Goal: Task Accomplishment & Management: Use online tool/utility

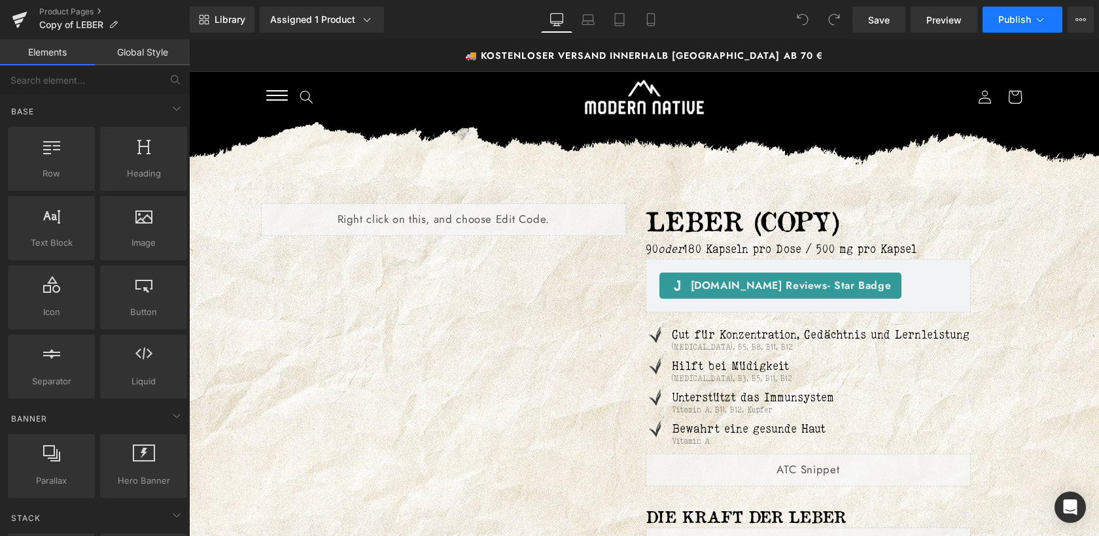
click at [1021, 24] on span "Publish" at bounding box center [1014, 19] width 33 height 10
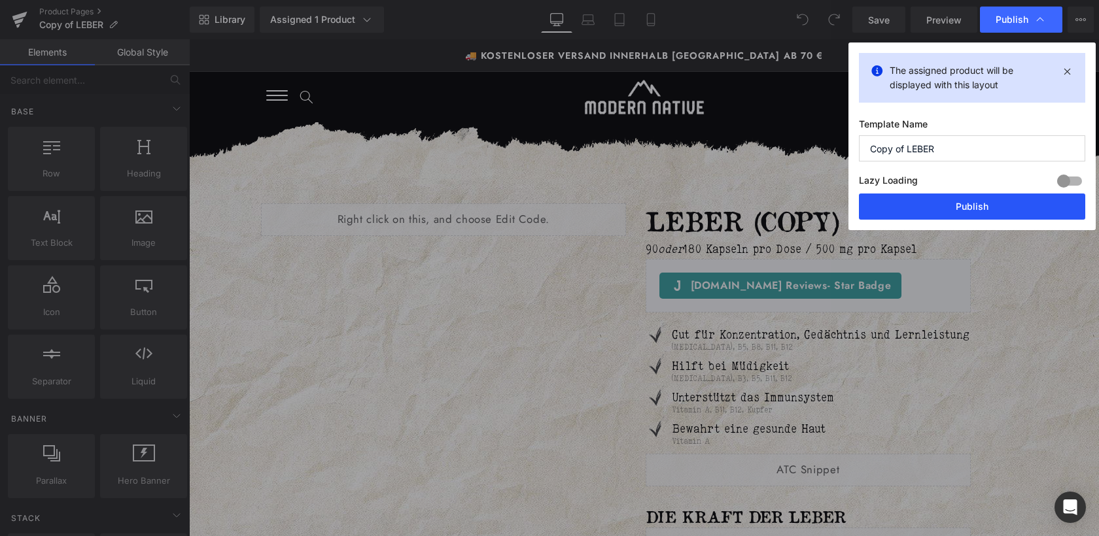
click at [964, 200] on button "Publish" at bounding box center [972, 207] width 226 height 26
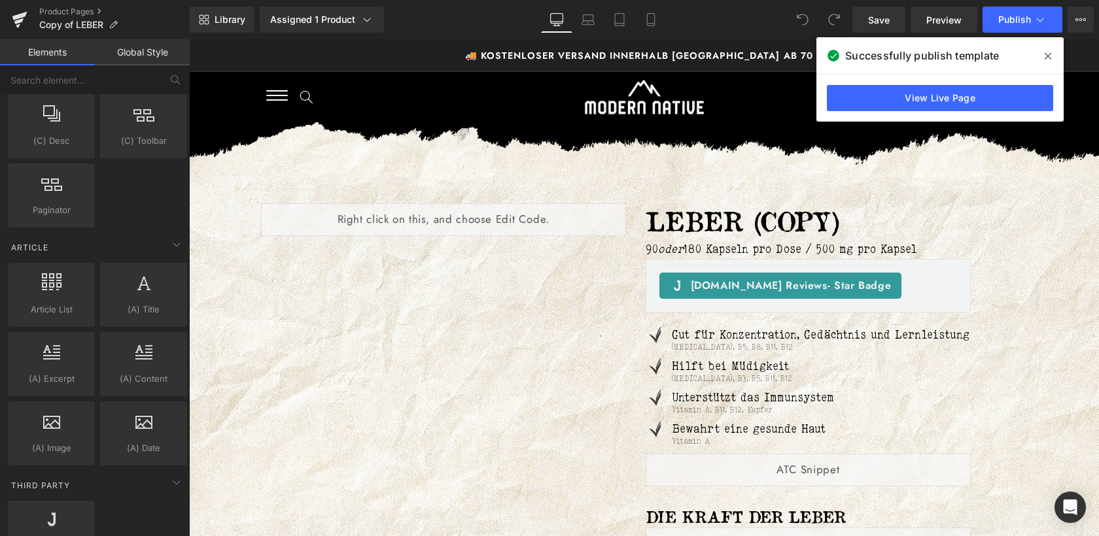
scroll to position [2512, 0]
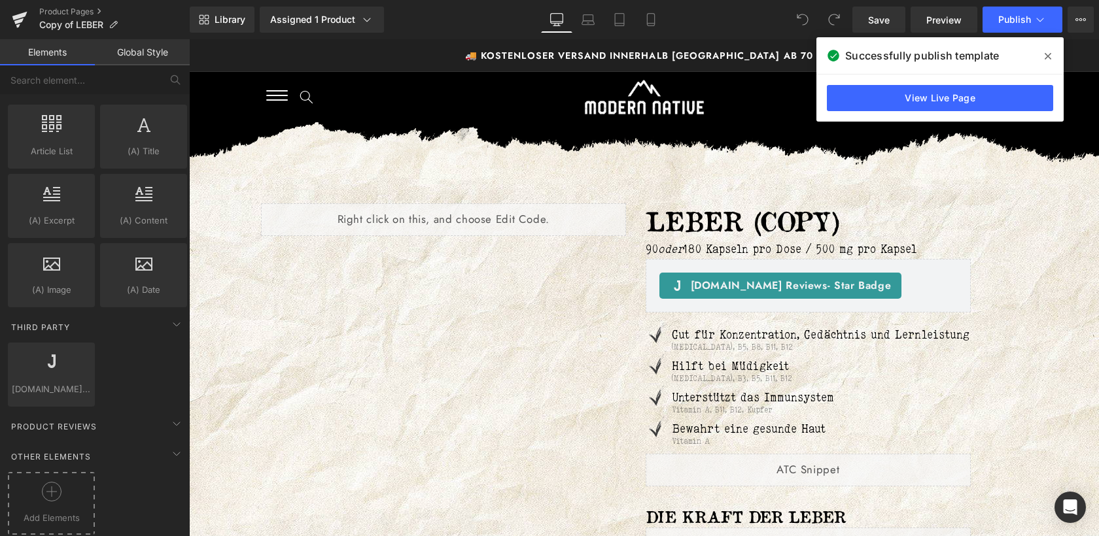
click at [40, 515] on div "Add Elements" at bounding box center [51, 503] width 87 height 63
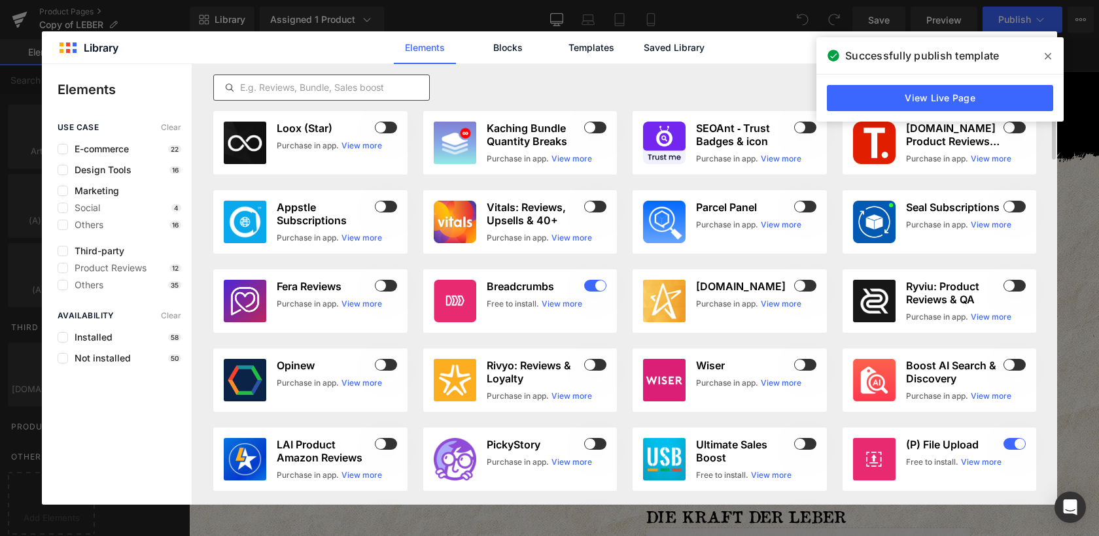
click at [396, 80] on input "text" at bounding box center [321, 88] width 215 height 16
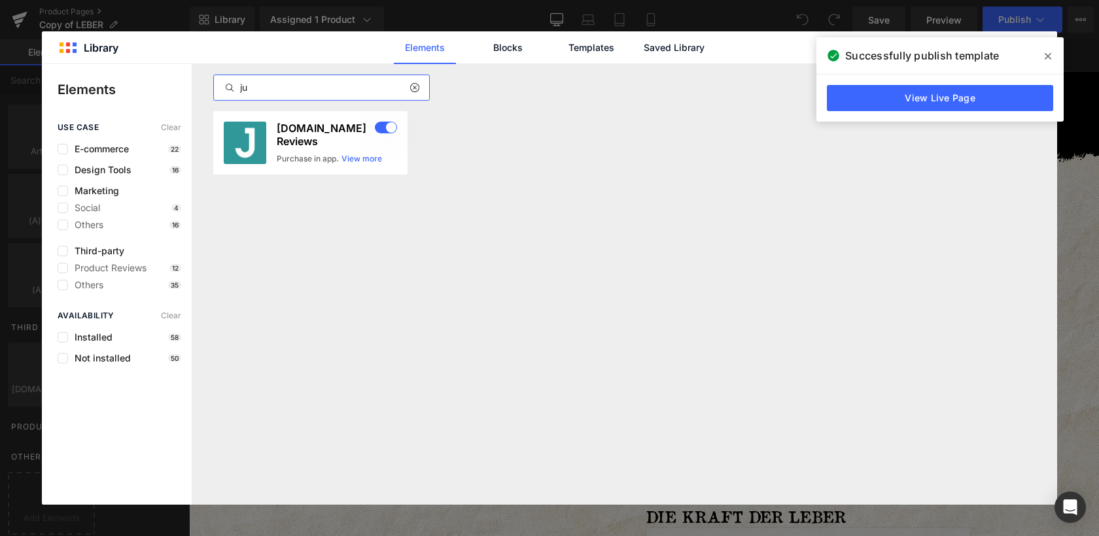
type input "ju"
click at [1045, 52] on icon at bounding box center [1047, 56] width 7 height 10
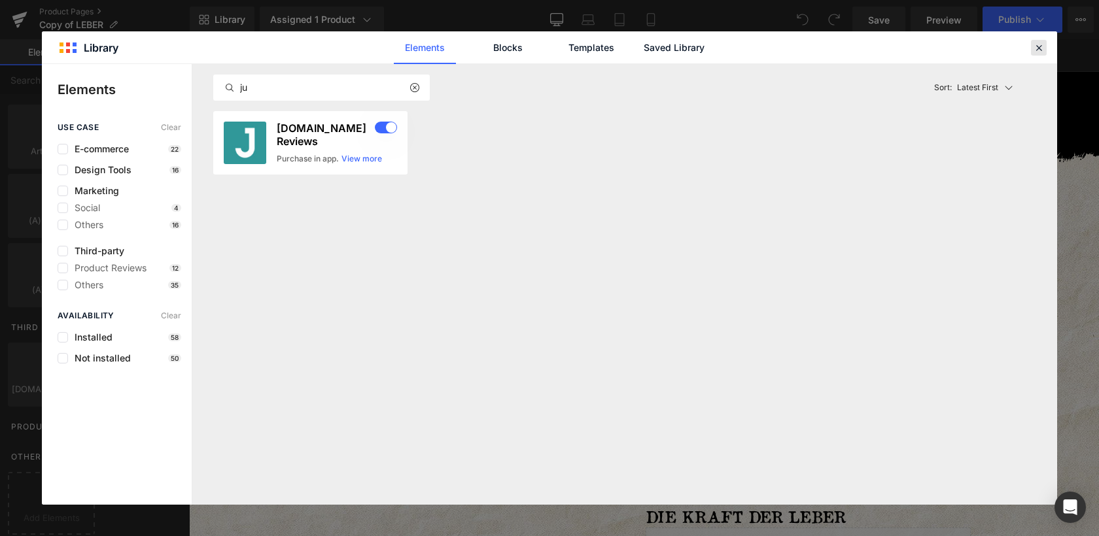
click at [1040, 46] on icon at bounding box center [1038, 48] width 12 height 12
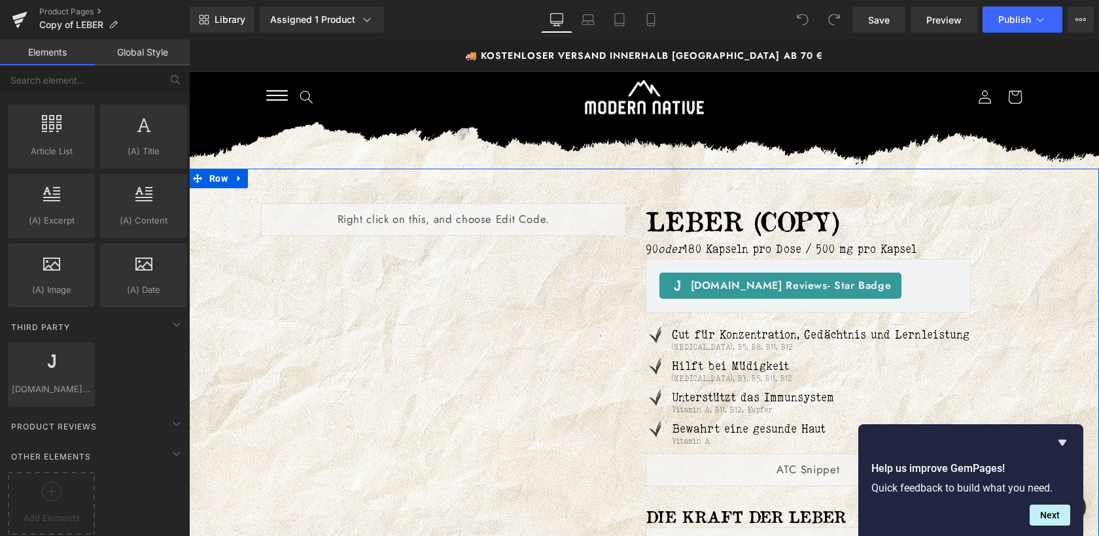
scroll to position [139, 0]
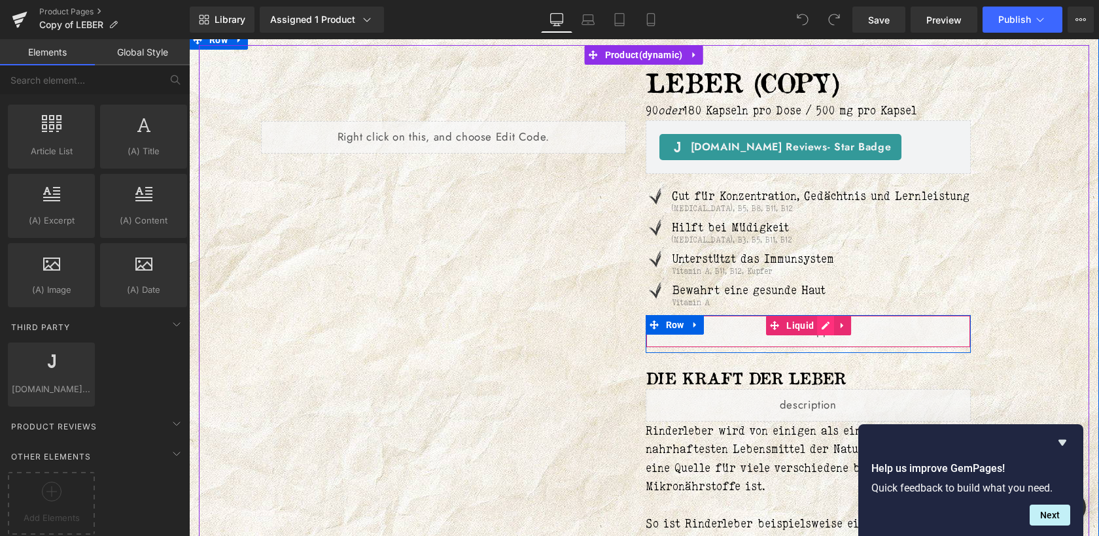
click at [825, 339] on div "Liquid" at bounding box center [808, 331] width 326 height 33
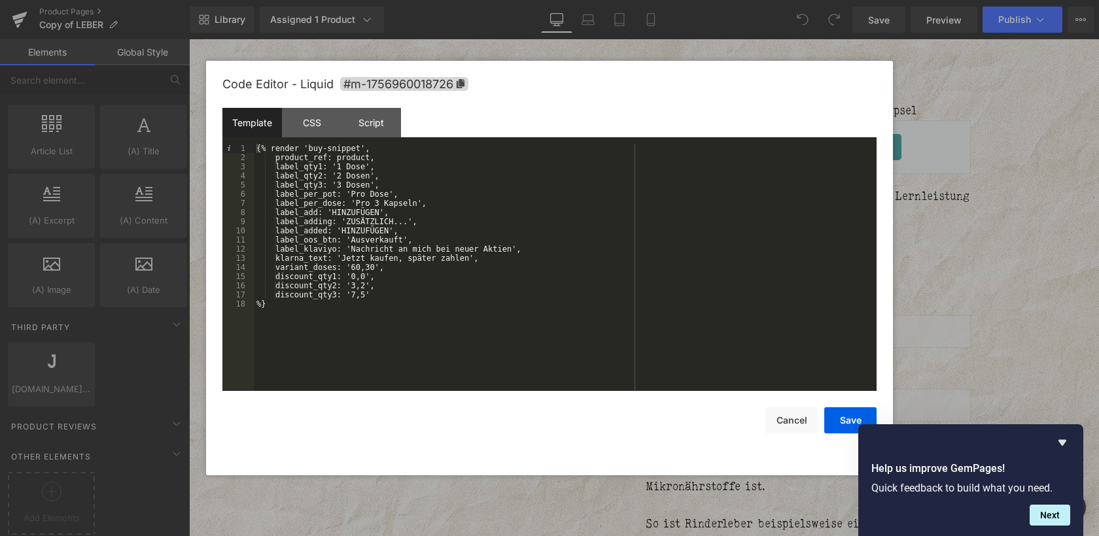
click at [524, 279] on div "{% render 'buy-snippet', product_ref: product, label_qty1: '1 Dose', label_qty2…" at bounding box center [565, 276] width 622 height 265
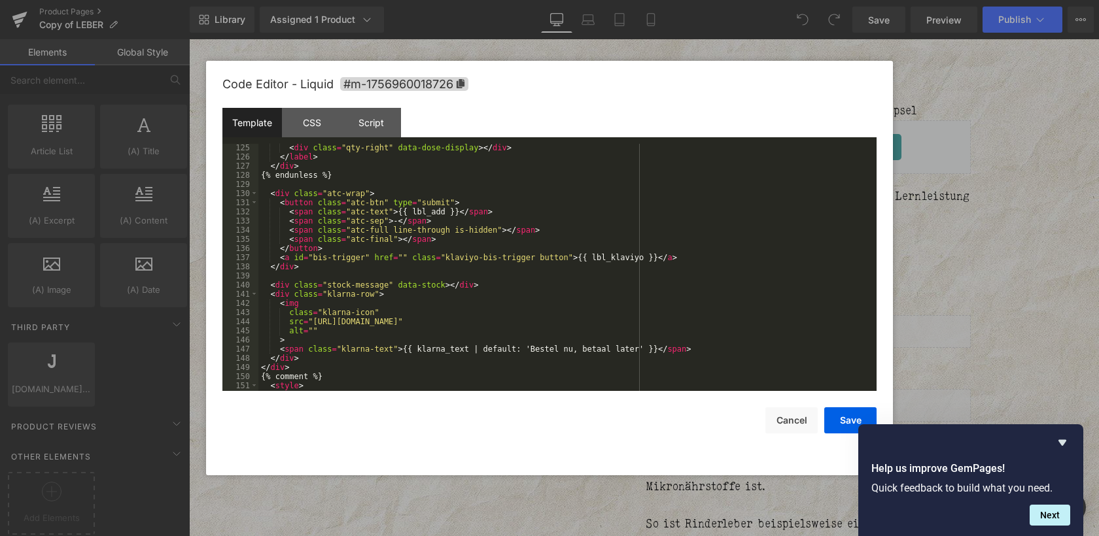
scroll to position [1132, 0]
click at [362, 175] on div "< div class = "qty-mid" data-price-display > </ div > < div class = "qty-right"…" at bounding box center [564, 270] width 613 height 265
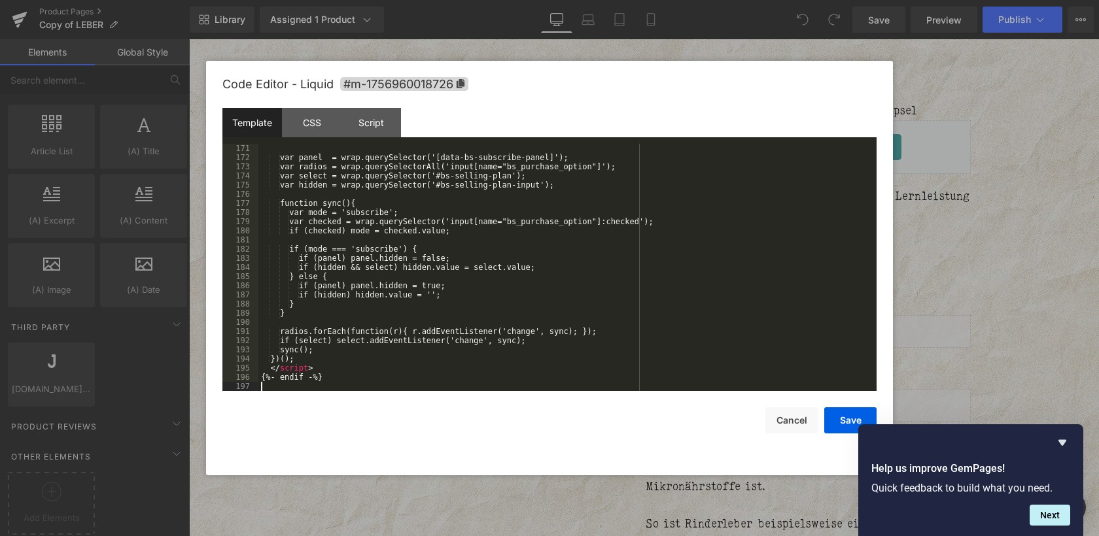
scroll to position [1565, 0]
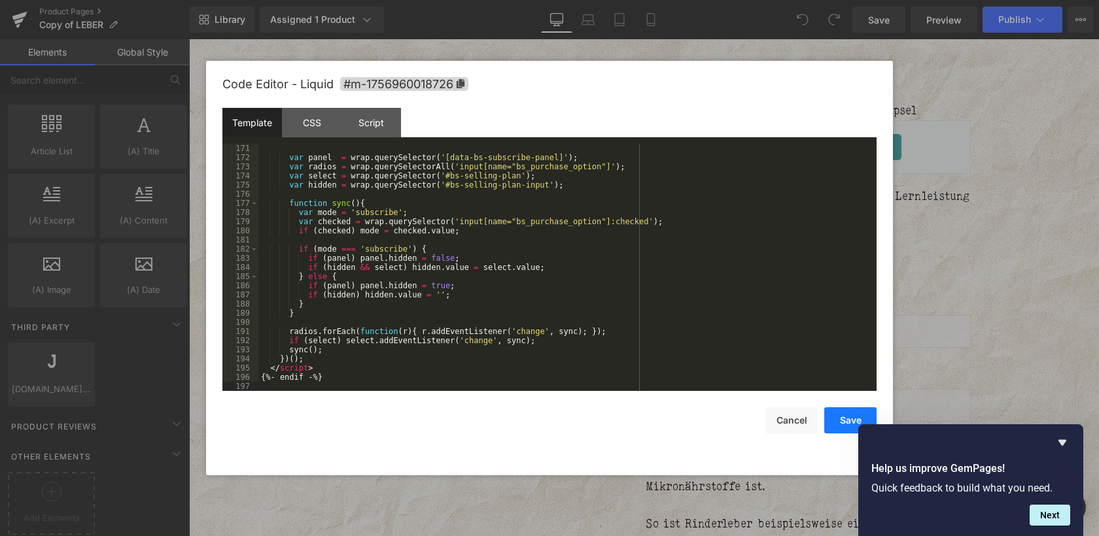
click at [843, 422] on button "Save" at bounding box center [850, 420] width 52 height 26
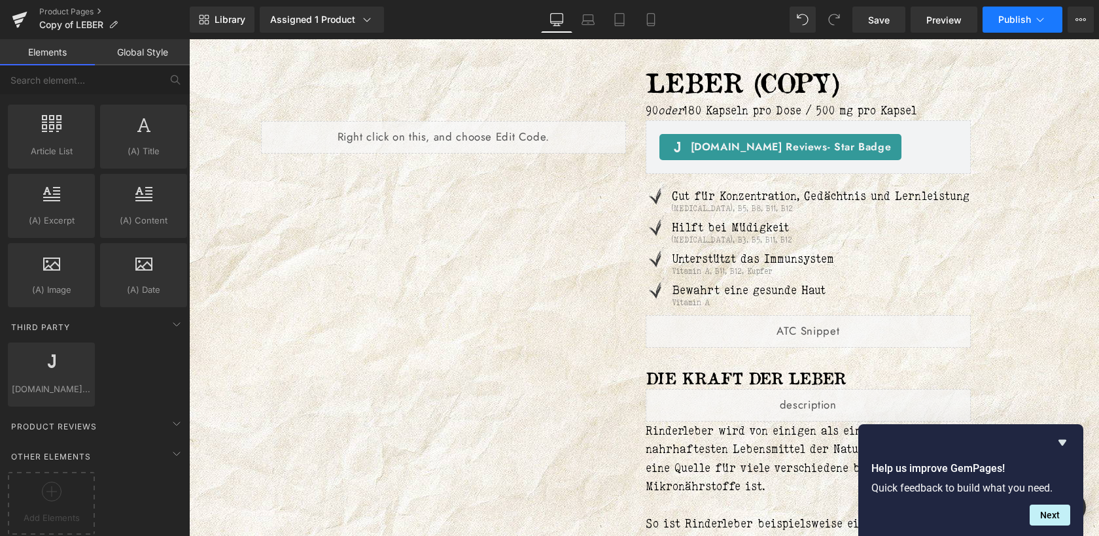
click at [1008, 22] on span "Publish" at bounding box center [1014, 19] width 33 height 10
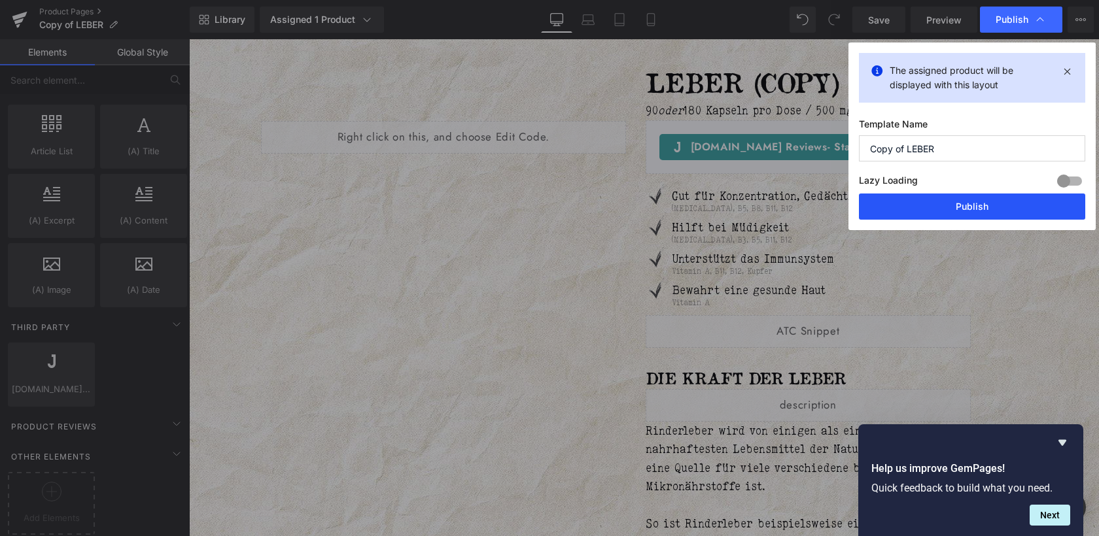
click at [964, 211] on button "Publish" at bounding box center [972, 207] width 226 height 26
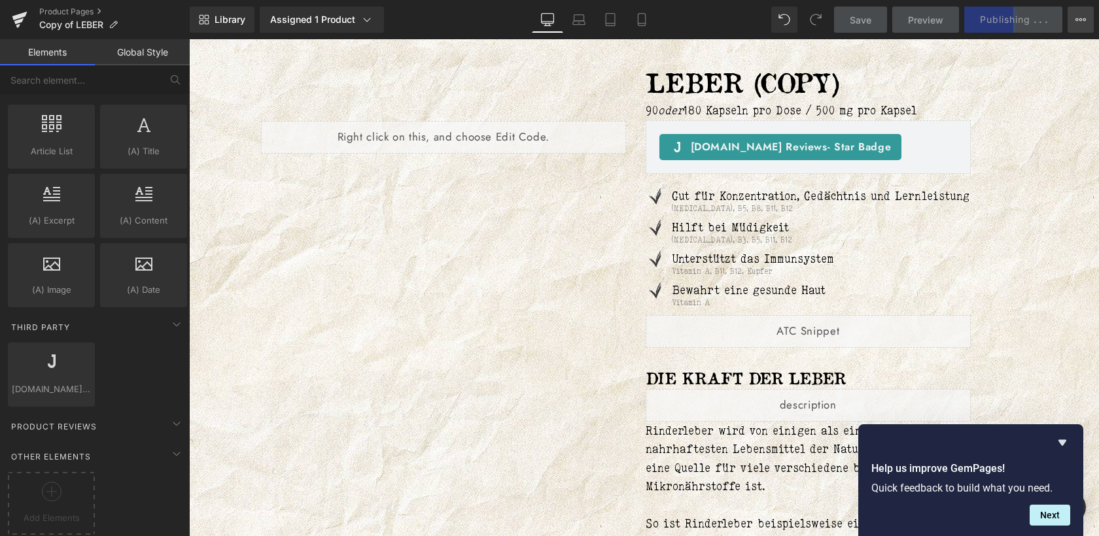
click at [1079, 26] on button "View Live Page View with current Template Save Template to Library Schedule Pub…" at bounding box center [1080, 20] width 26 height 26
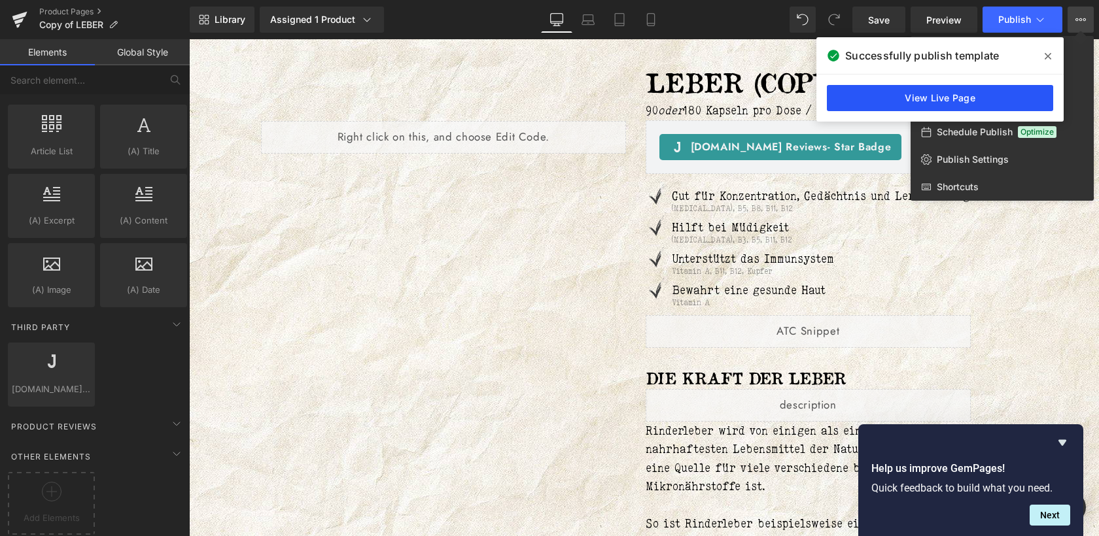
click at [930, 92] on link "View Live Page" at bounding box center [939, 98] width 226 height 26
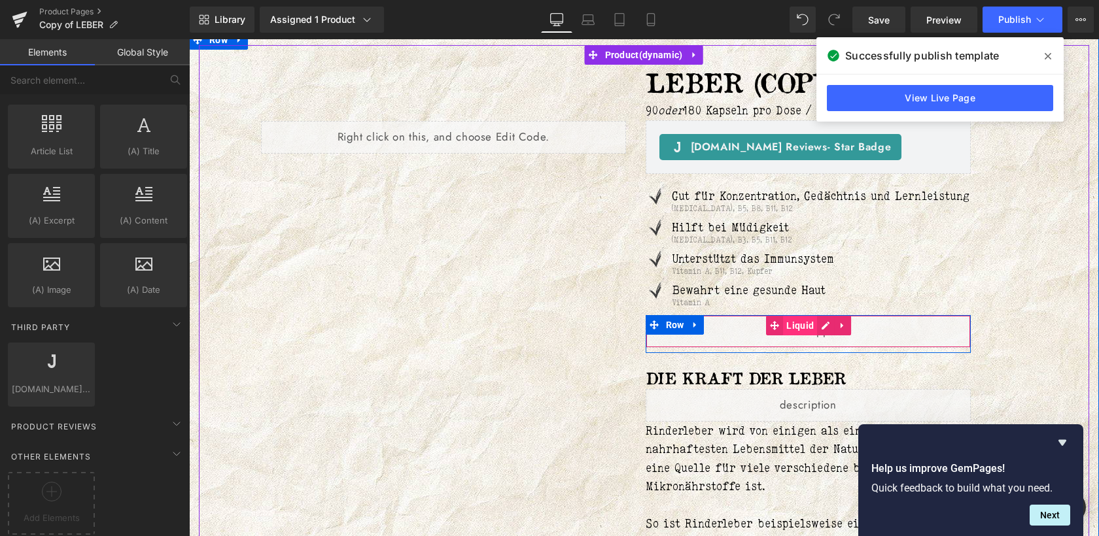
click at [815, 335] on span "Liquid" at bounding box center [800, 326] width 34 height 20
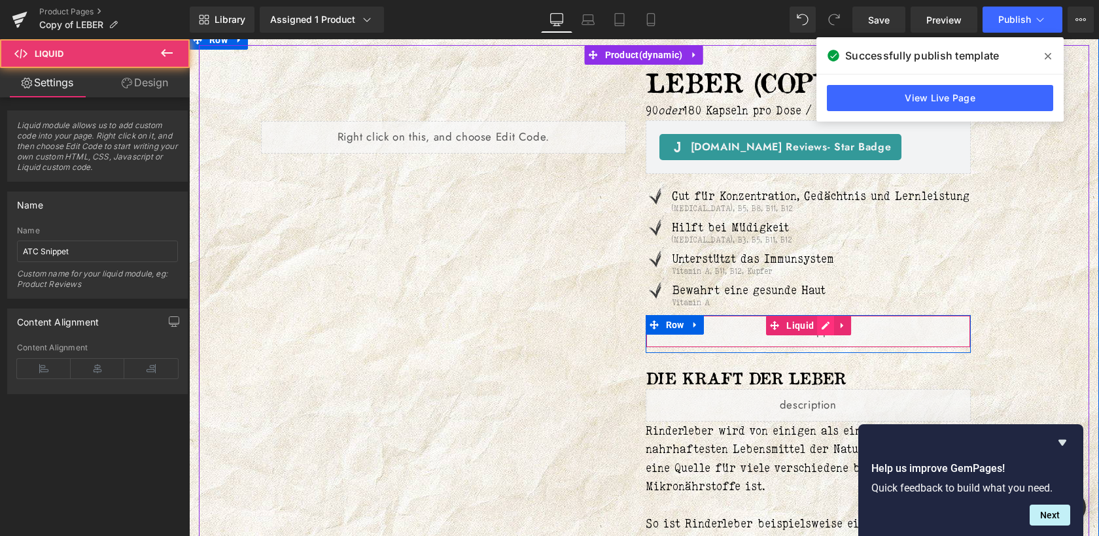
click at [825, 345] on div "Liquid" at bounding box center [808, 331] width 326 height 33
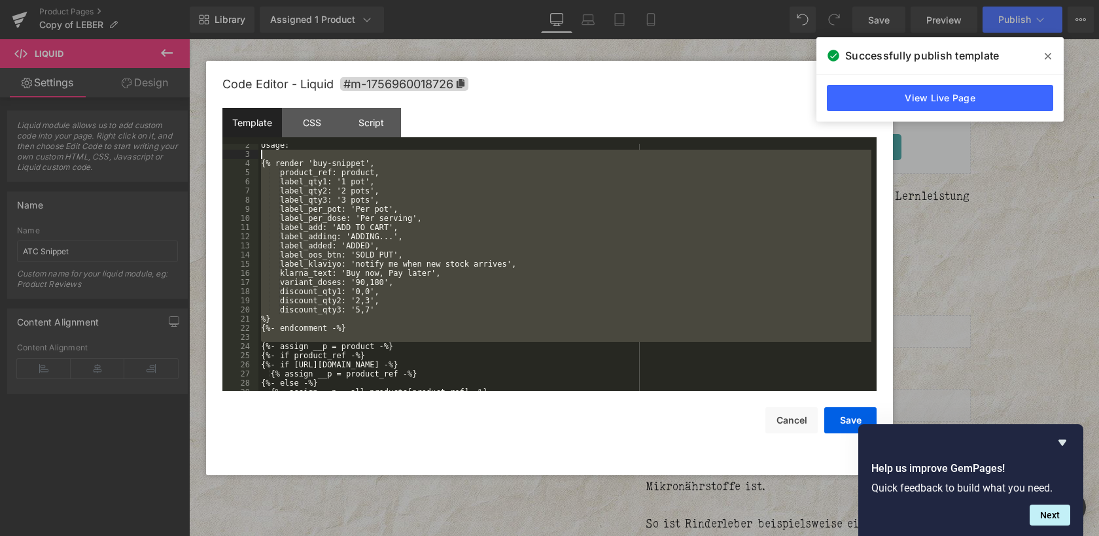
scroll to position [0, 0]
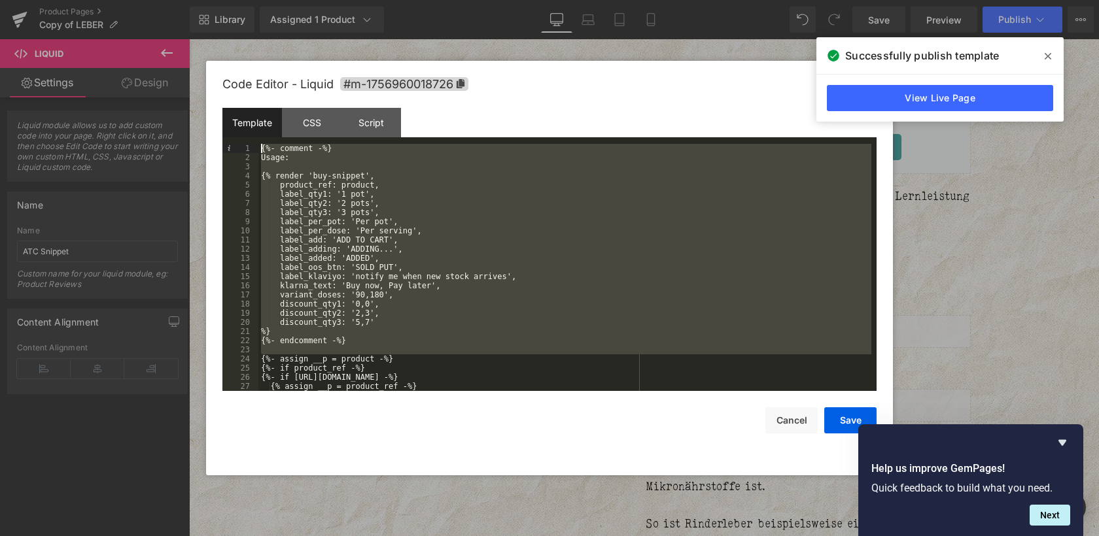
drag, startPoint x: 262, startPoint y: 344, endPoint x: 258, endPoint y: 131, distance: 213.2
click at [258, 131] on div "Template CSS Script Data 1 2 3 4 5 6 7 8 9 10 11 12 13 14 15 16 17 18 19 20 21 …" at bounding box center [549, 249] width 654 height 283
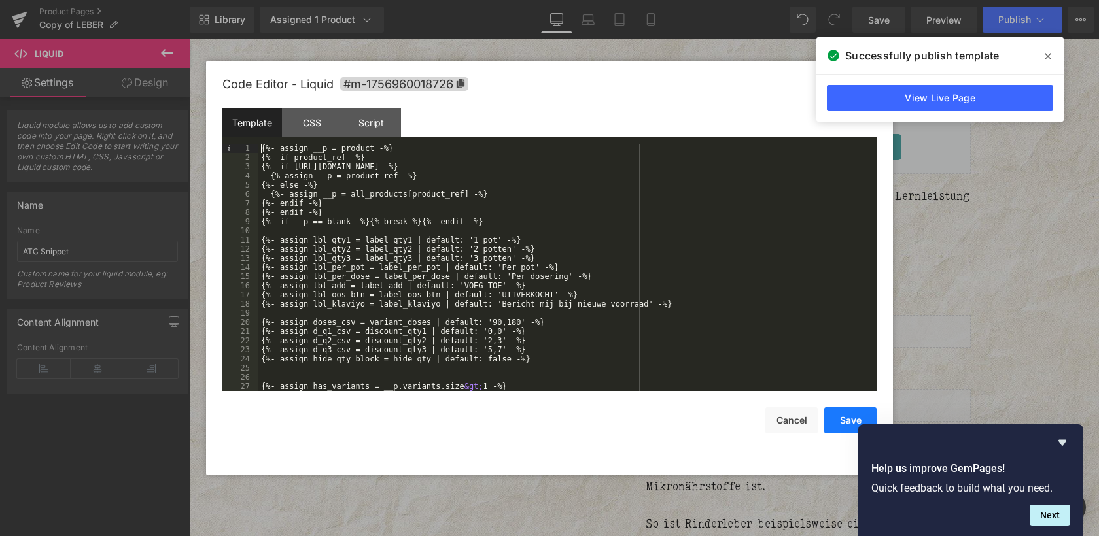
click at [846, 415] on button "Save" at bounding box center [850, 420] width 52 height 26
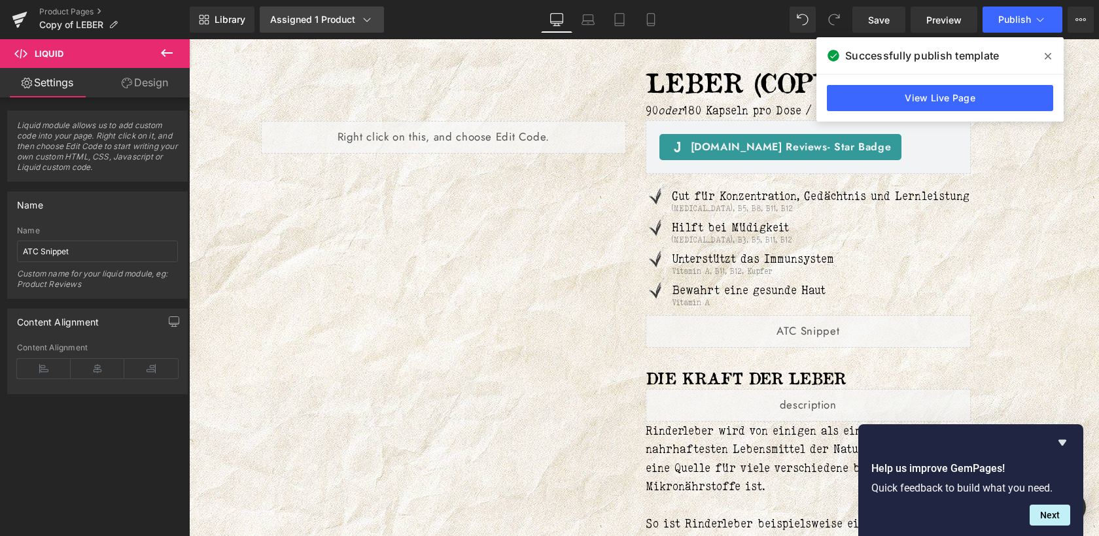
click at [335, 16] on div "Assigned 1 Product" at bounding box center [321, 19] width 103 height 13
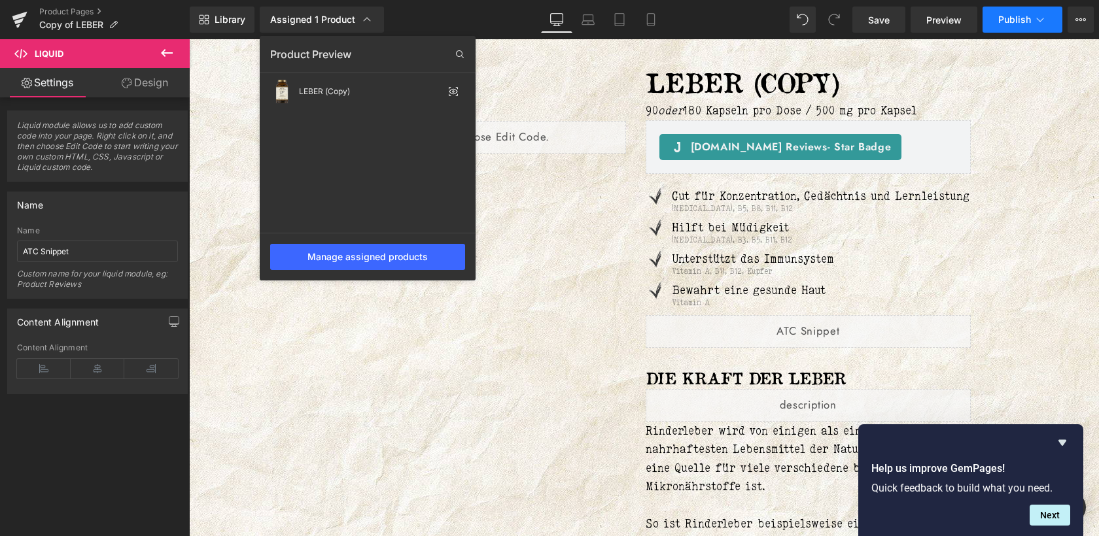
click at [1018, 20] on span "Publish" at bounding box center [1014, 19] width 33 height 10
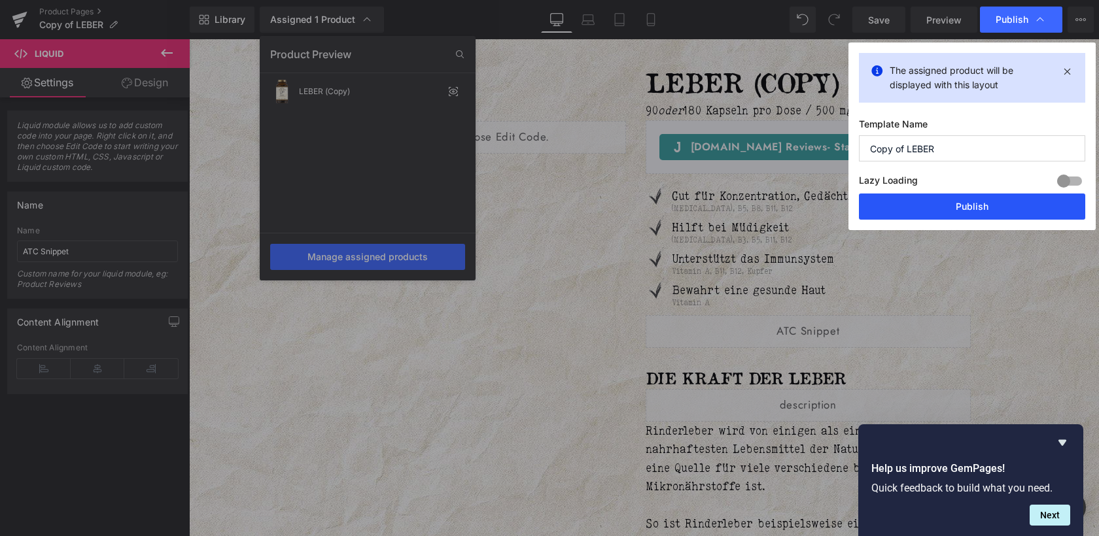
click at [964, 206] on button "Publish" at bounding box center [972, 207] width 226 height 26
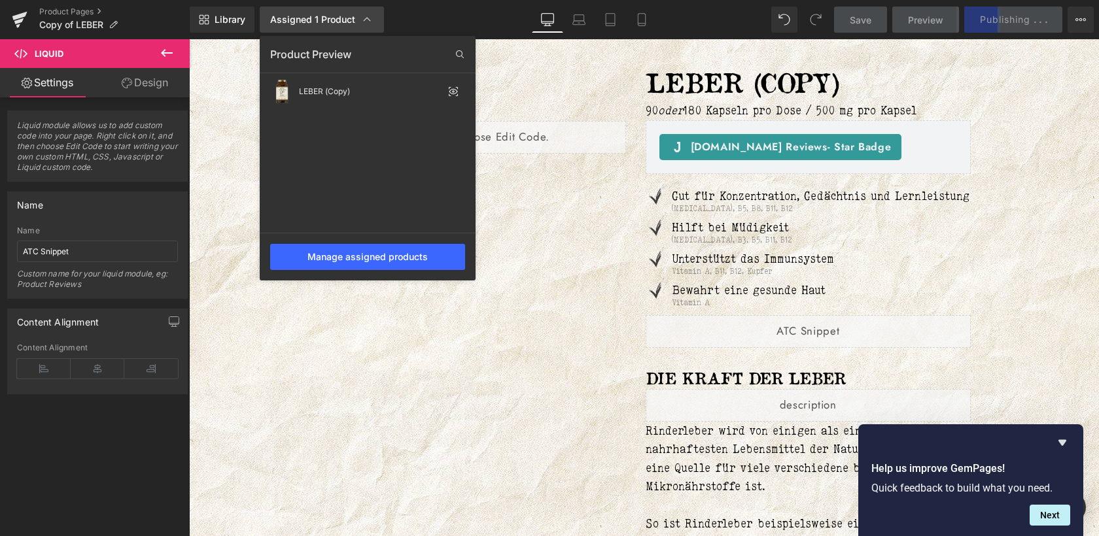
click at [350, 26] on link "Assigned 1 Product" at bounding box center [322, 20] width 124 height 26
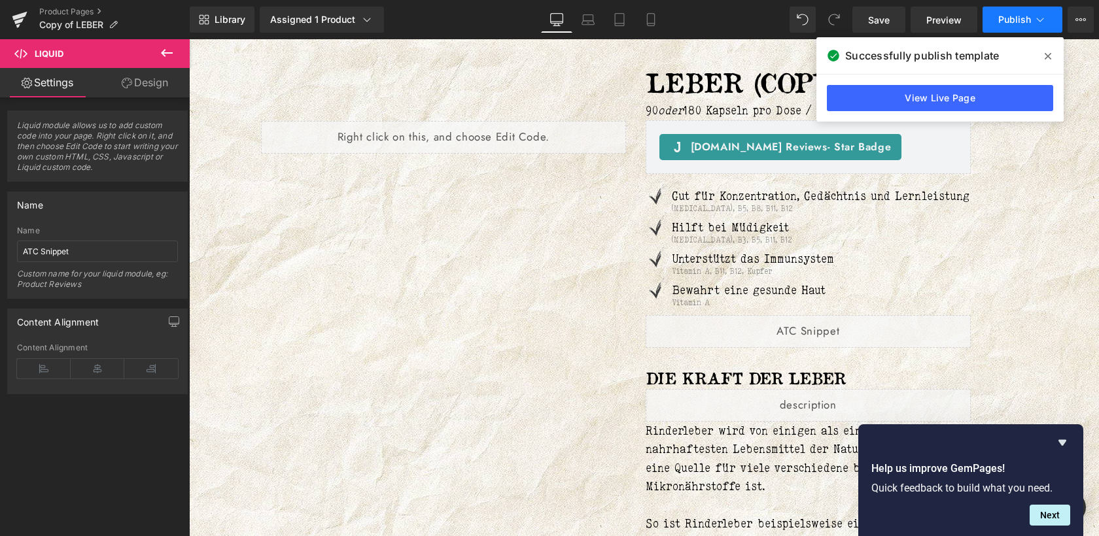
click at [1025, 19] on span "Publish" at bounding box center [1014, 19] width 33 height 10
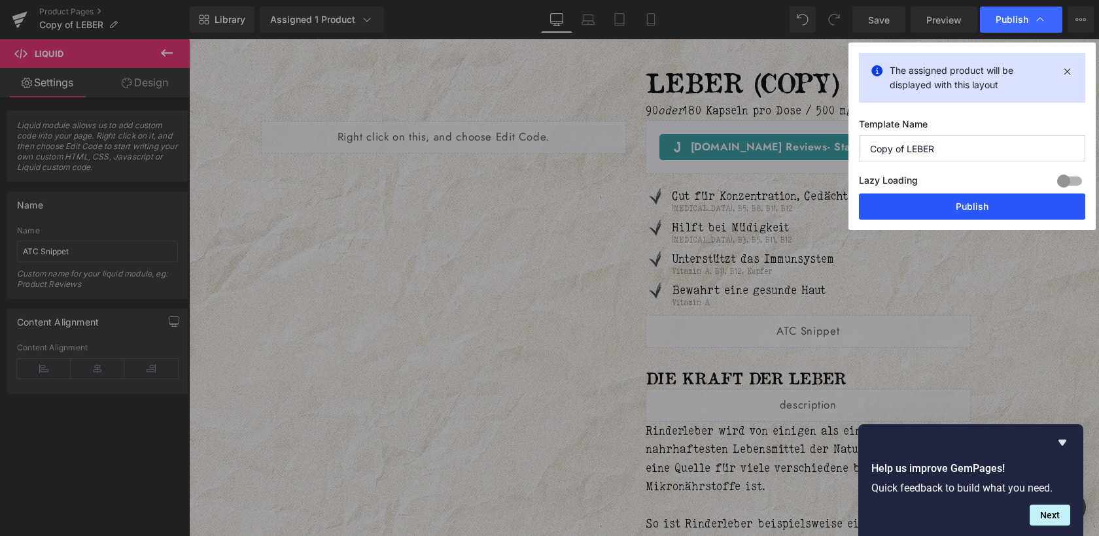
click at [977, 201] on button "Publish" at bounding box center [972, 207] width 226 height 26
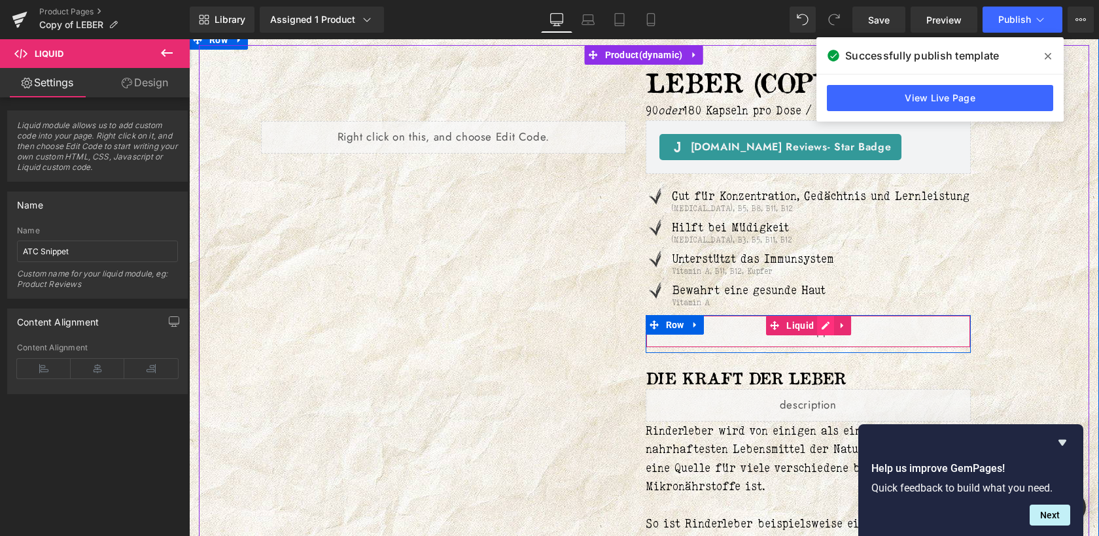
click at [821, 346] on div "Liquid" at bounding box center [808, 331] width 326 height 33
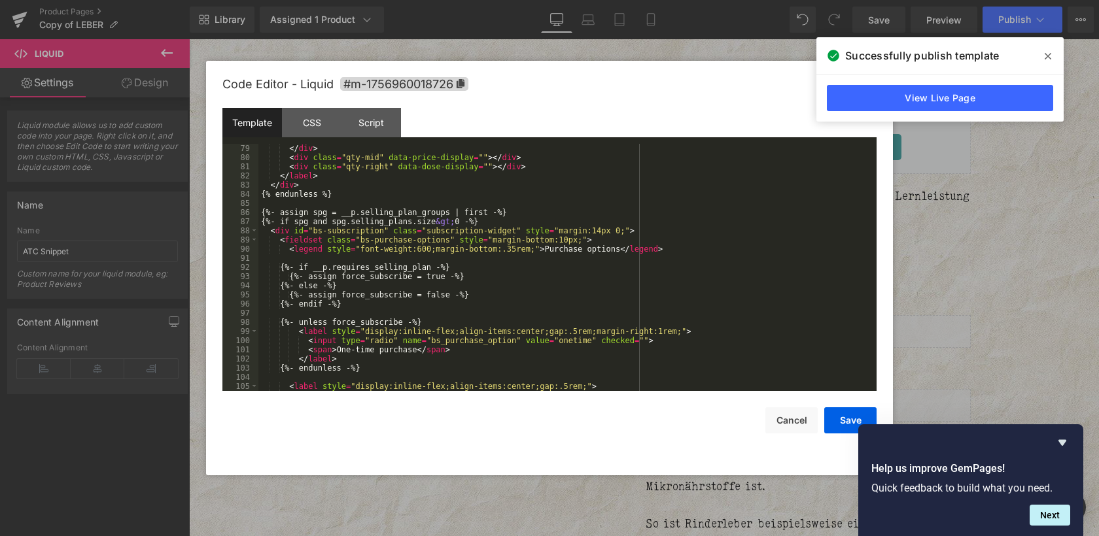
scroll to position [724, 0]
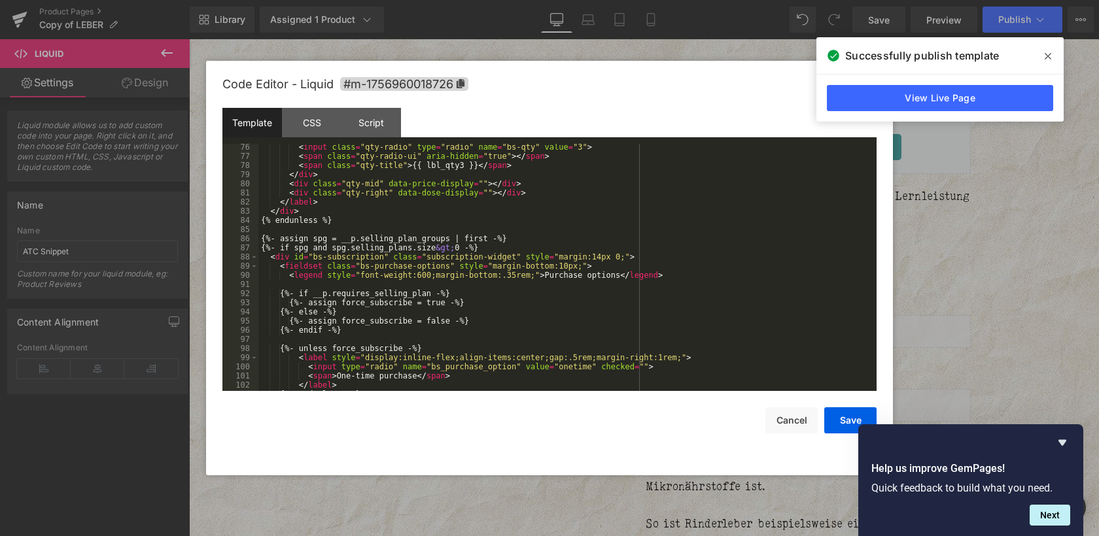
click at [268, 237] on div "< input class = "qty-radio" type = "radio" name = "bs-qty" value = "3" > < span…" at bounding box center [564, 275] width 613 height 265
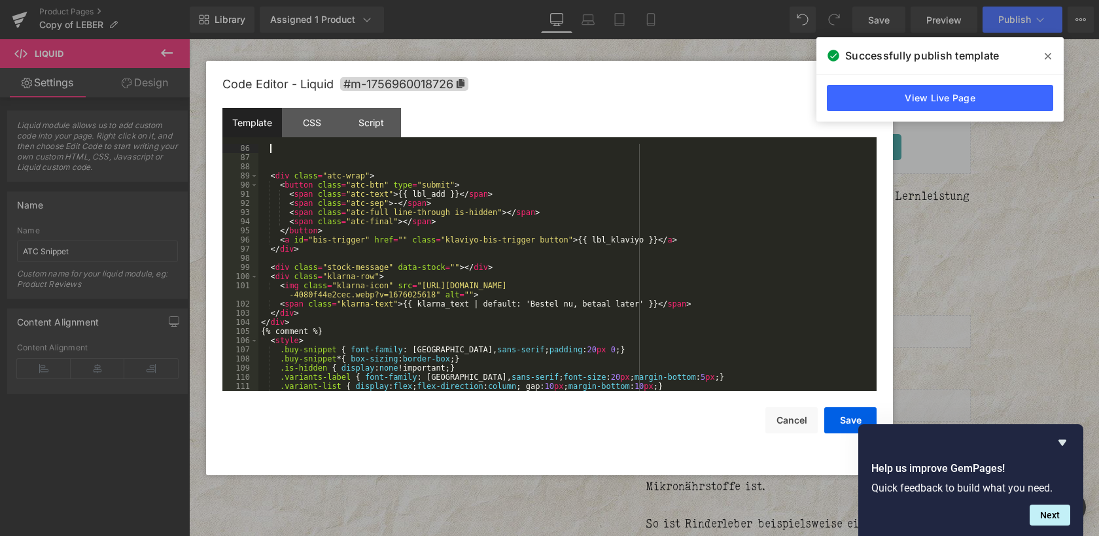
scroll to position [1245, 0]
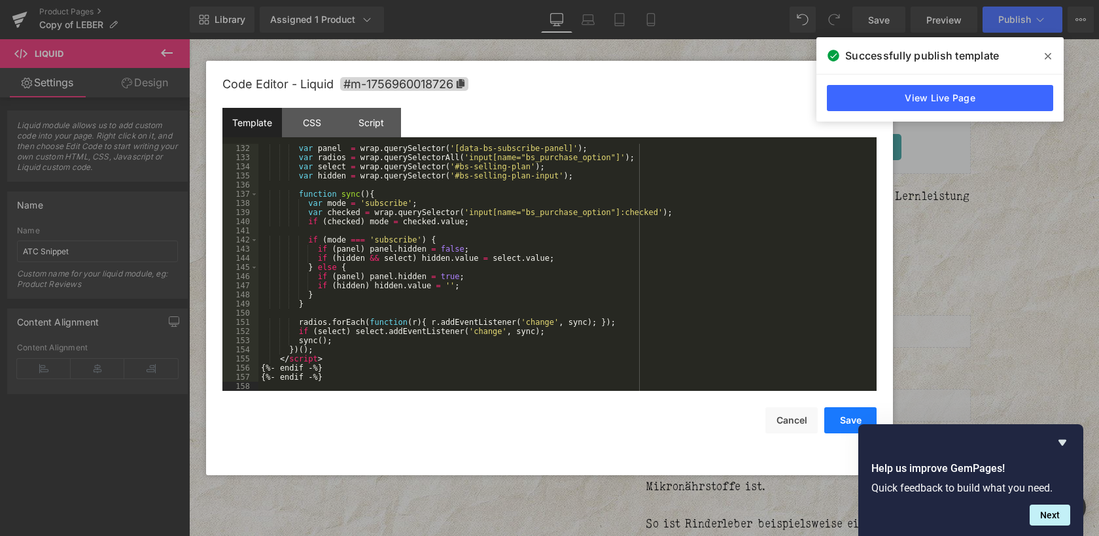
click at [837, 426] on button "Save" at bounding box center [850, 420] width 52 height 26
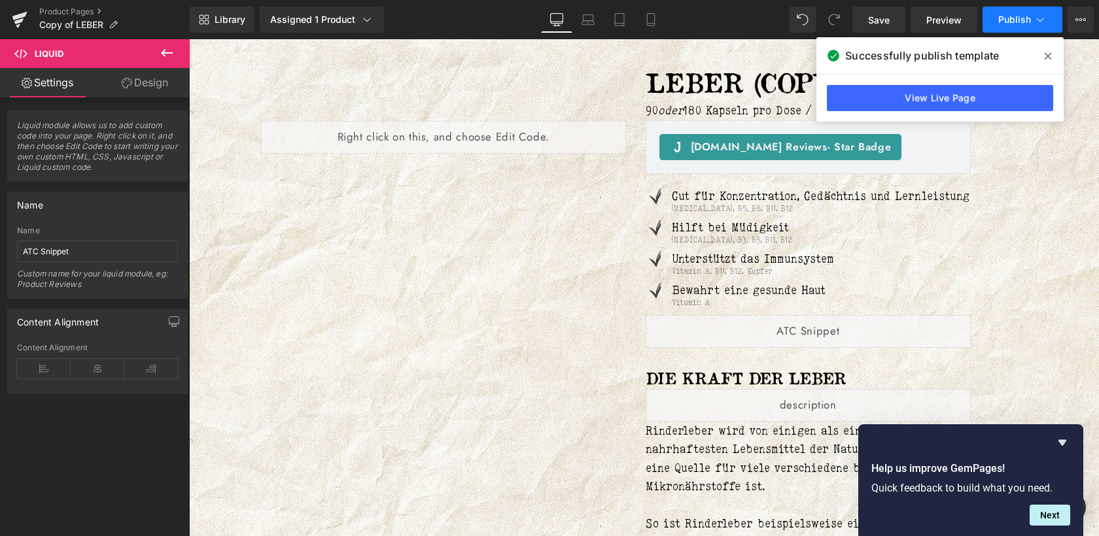
click at [1025, 26] on button "Publish" at bounding box center [1022, 20] width 80 height 26
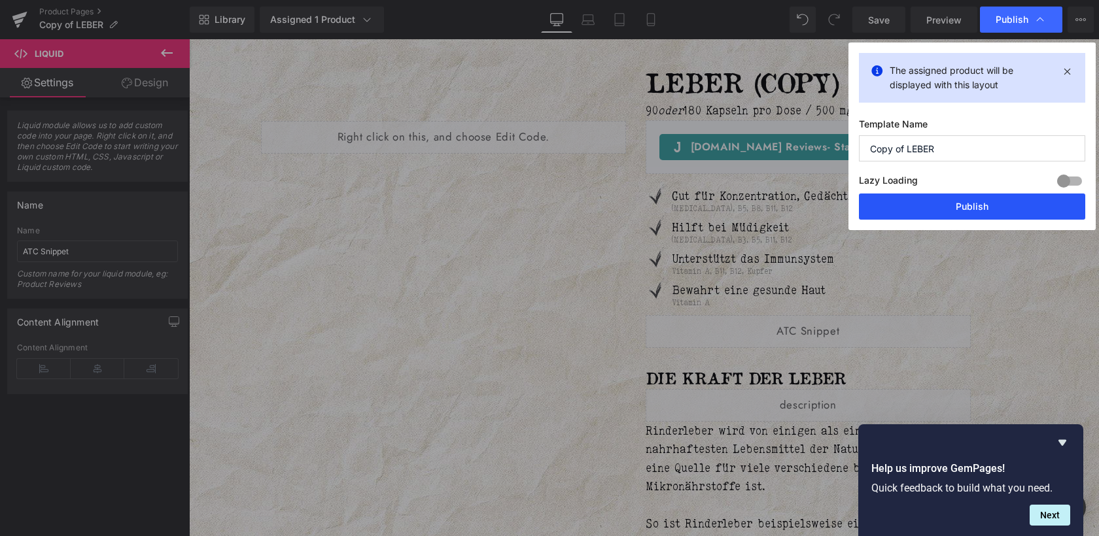
click at [977, 205] on button "Publish" at bounding box center [972, 207] width 226 height 26
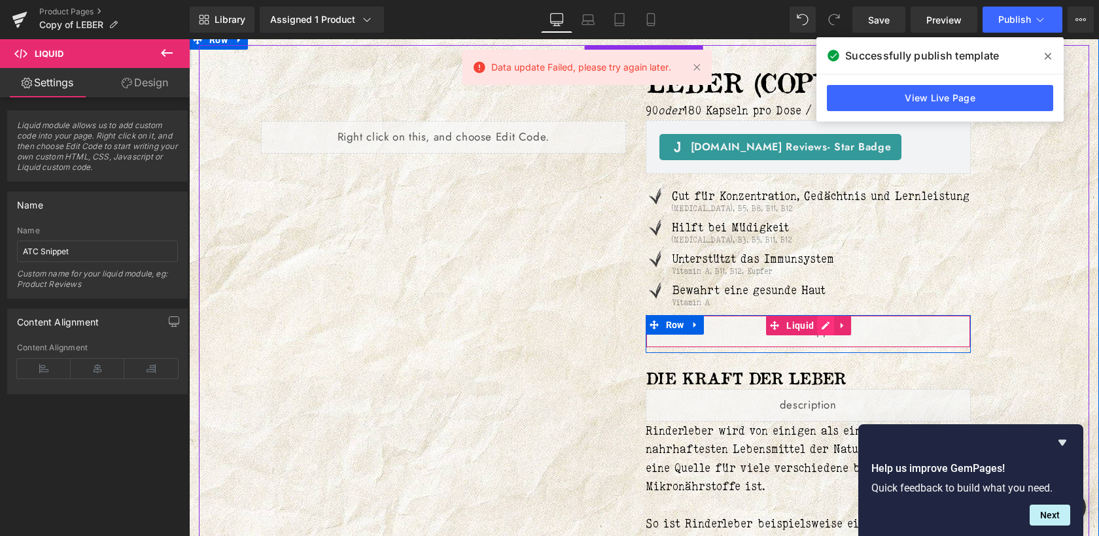
click at [823, 343] on div "Liquid" at bounding box center [808, 331] width 326 height 33
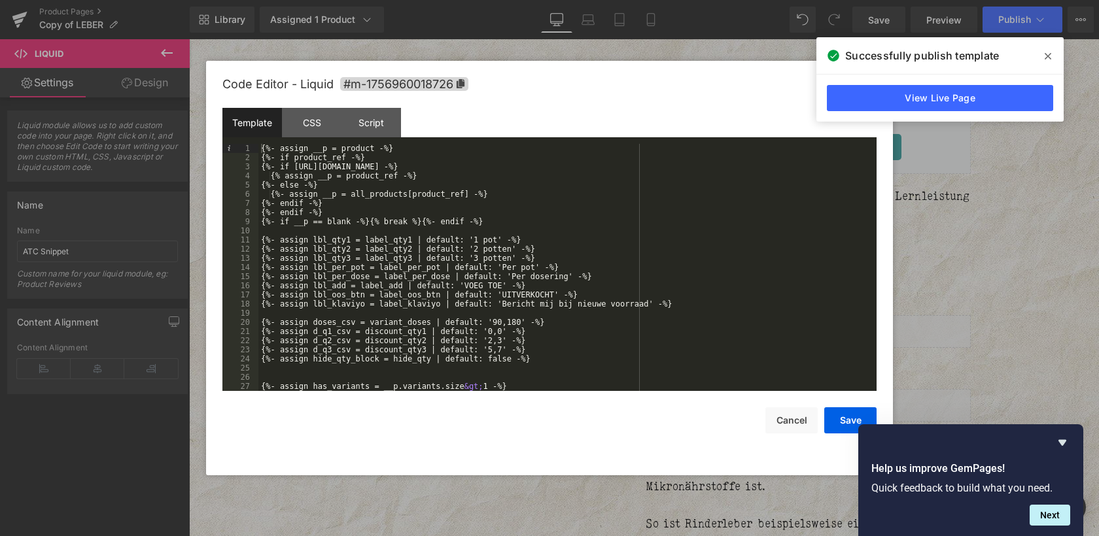
click at [775, 311] on div "{%- assign __p = product -%} {%- if product_ref -%} {%- if [URL][DOMAIN_NAME] -…" at bounding box center [564, 276] width 613 height 265
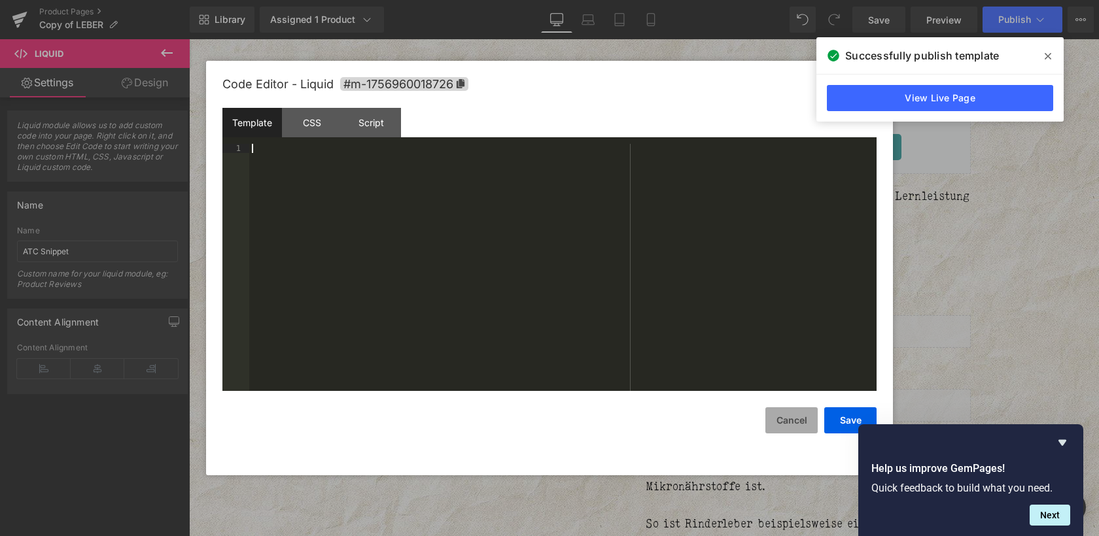
click at [798, 420] on button "Cancel" at bounding box center [791, 420] width 52 height 26
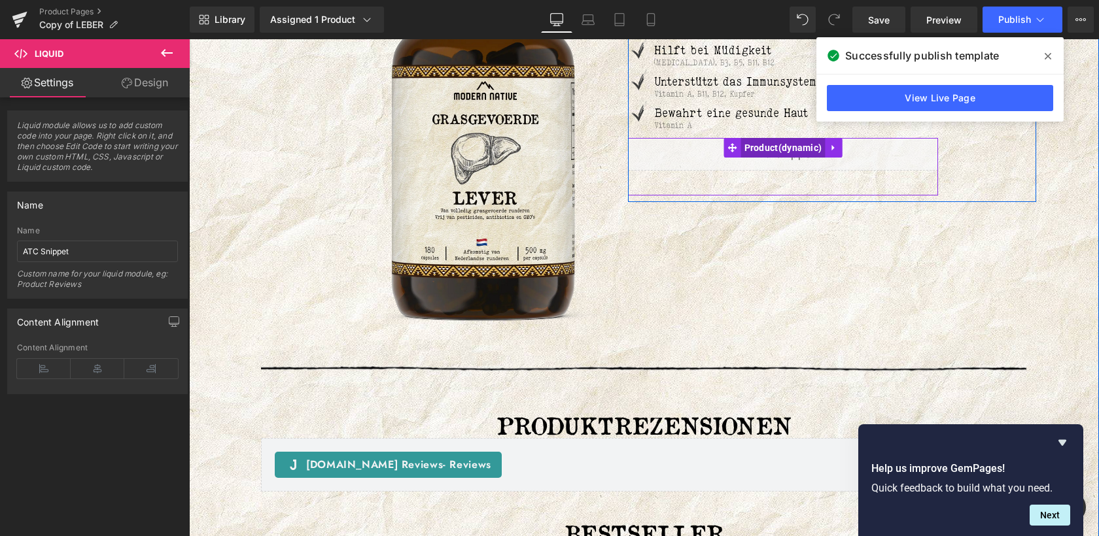
scroll to position [2793, 0]
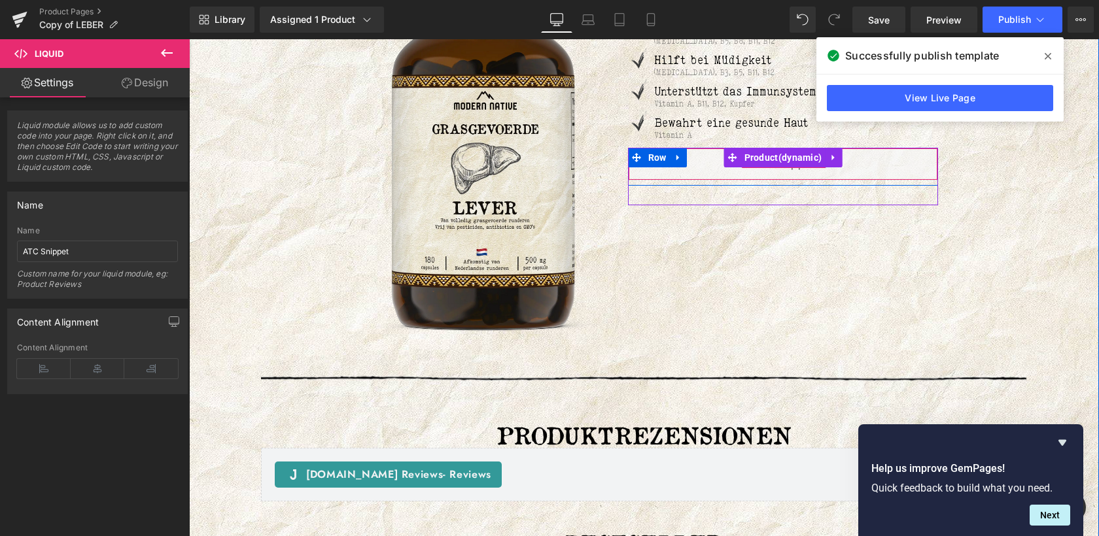
click at [855, 180] on div "Liquid" at bounding box center [783, 164] width 310 height 33
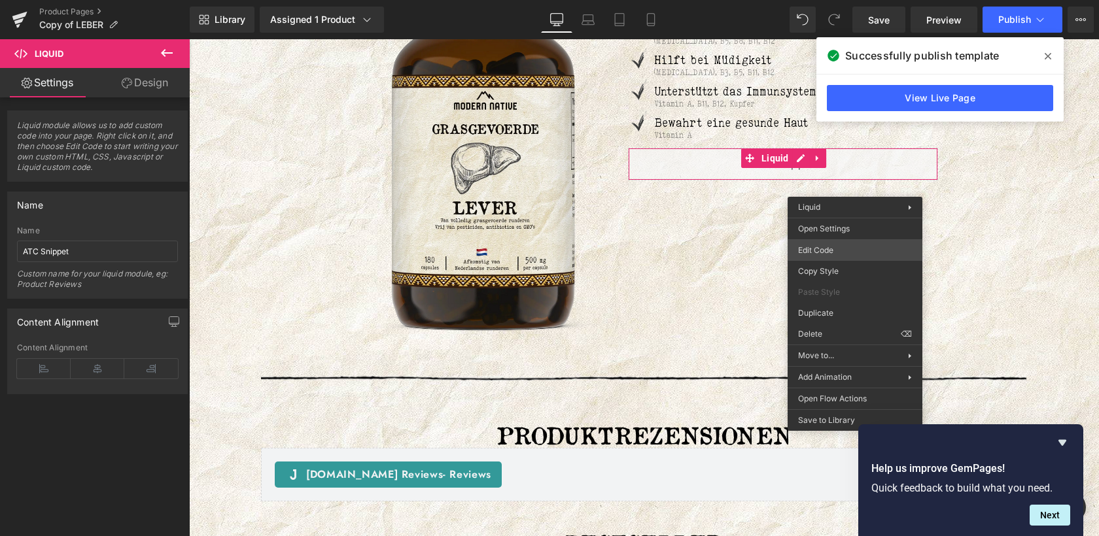
click at [820, 0] on div "Liquid You are previewing how the will restyle your page. You can not edit Elem…" at bounding box center [549, 0] width 1099 height 0
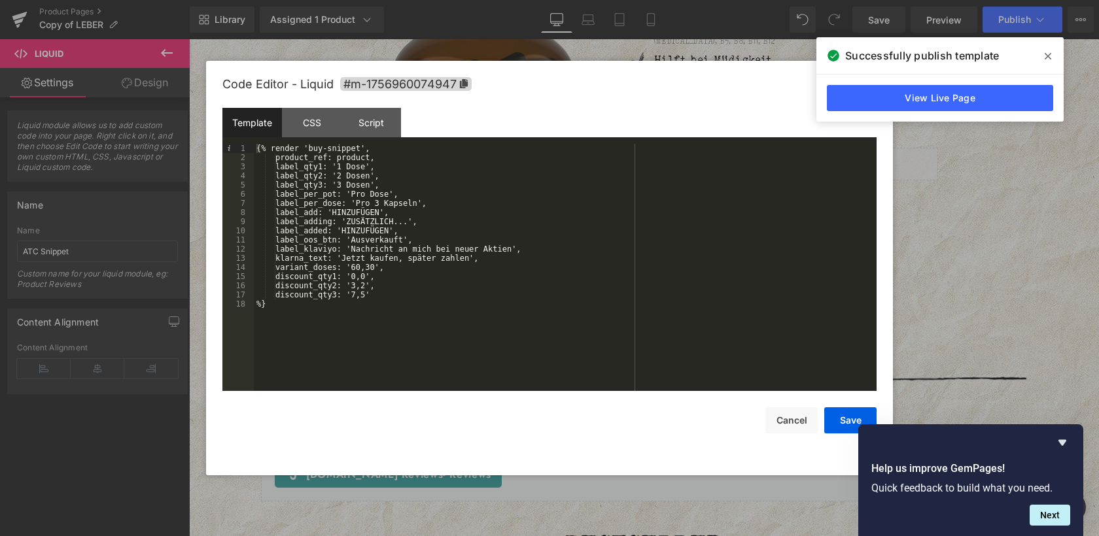
click at [474, 282] on div "{% render 'buy-snippet', product_ref: product, label_qty1: '1 Dose', label_qty2…" at bounding box center [565, 276] width 622 height 265
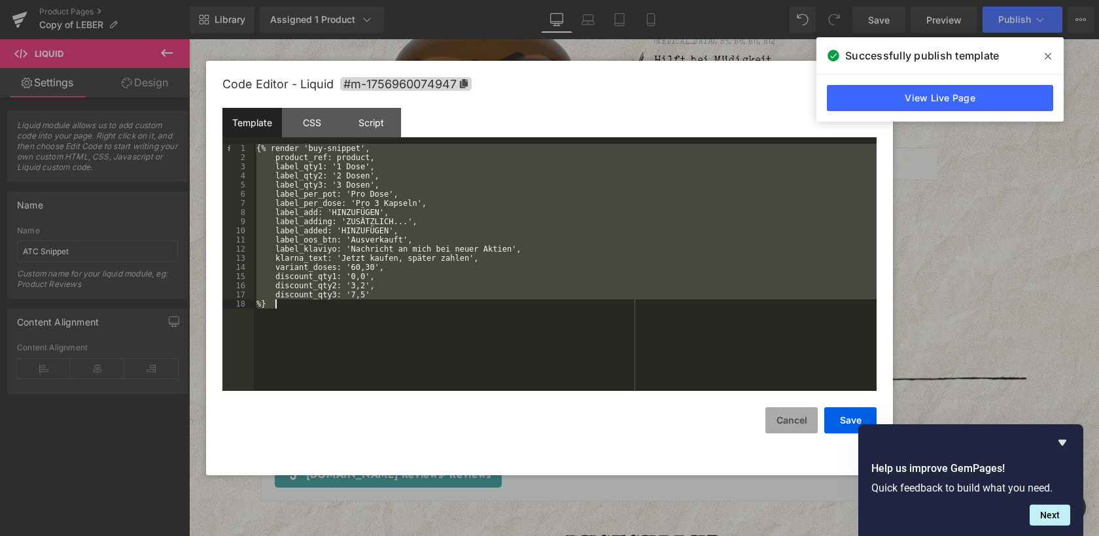
click at [802, 421] on button "Cancel" at bounding box center [791, 420] width 52 height 26
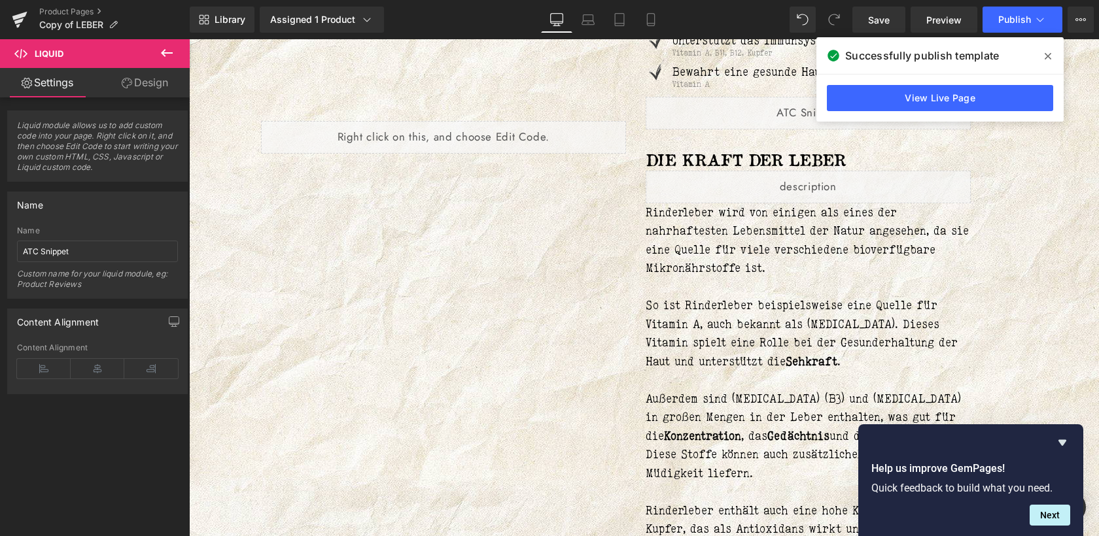
scroll to position [234, 0]
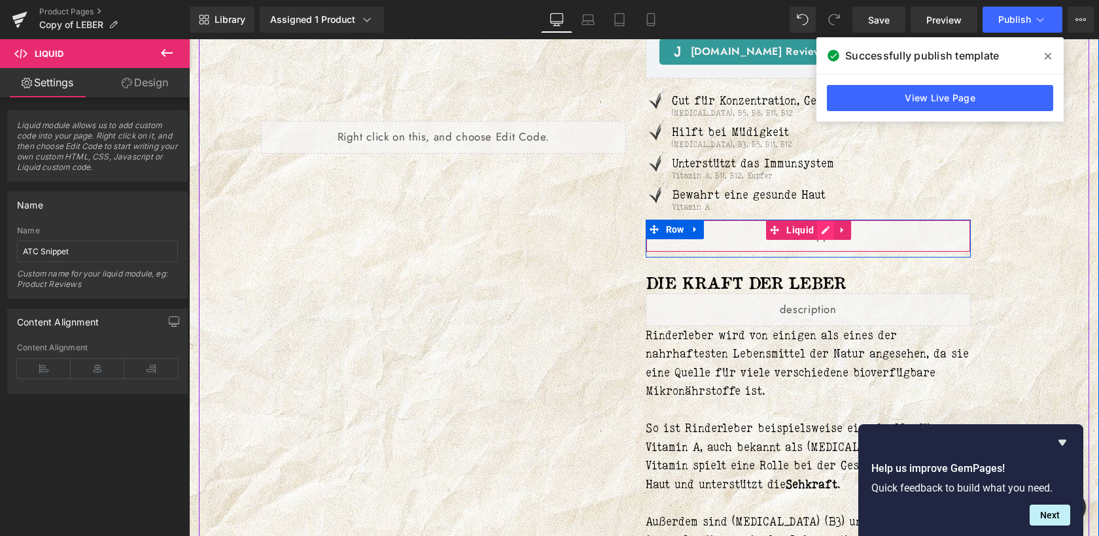
click at [820, 249] on div "Liquid" at bounding box center [808, 236] width 326 height 33
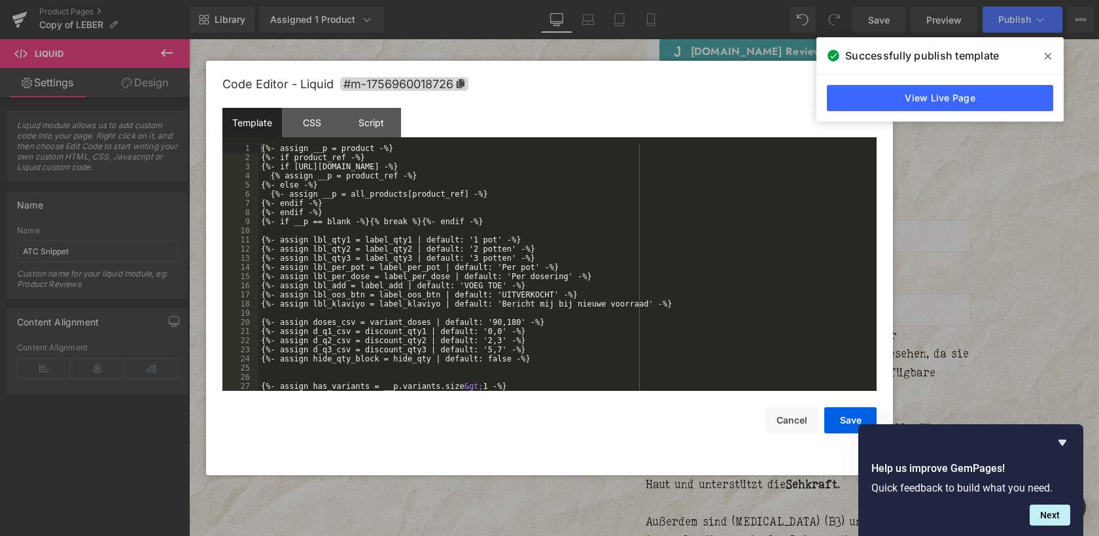
click at [456, 247] on div "{%- assign __p = product -%} {%- if product_ref -%} {%- if [URL][DOMAIN_NAME] -…" at bounding box center [564, 276] width 613 height 265
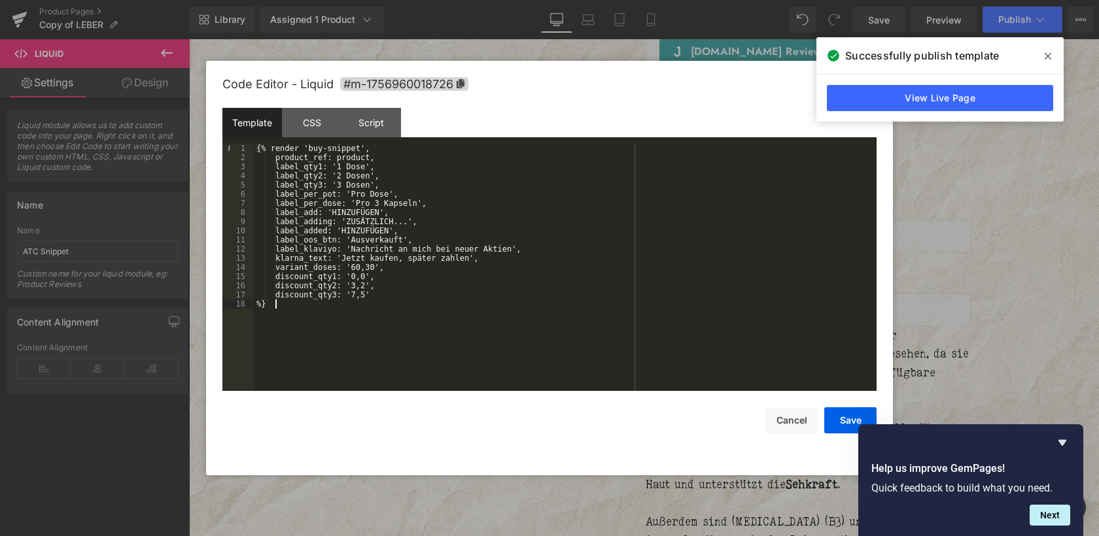
click at [362, 147] on div "{% render 'buy-snippet', product_ref: product, label_qty1: '1 Dose', label_qty2…" at bounding box center [565, 276] width 622 height 265
click at [849, 417] on button "Save" at bounding box center [850, 420] width 52 height 26
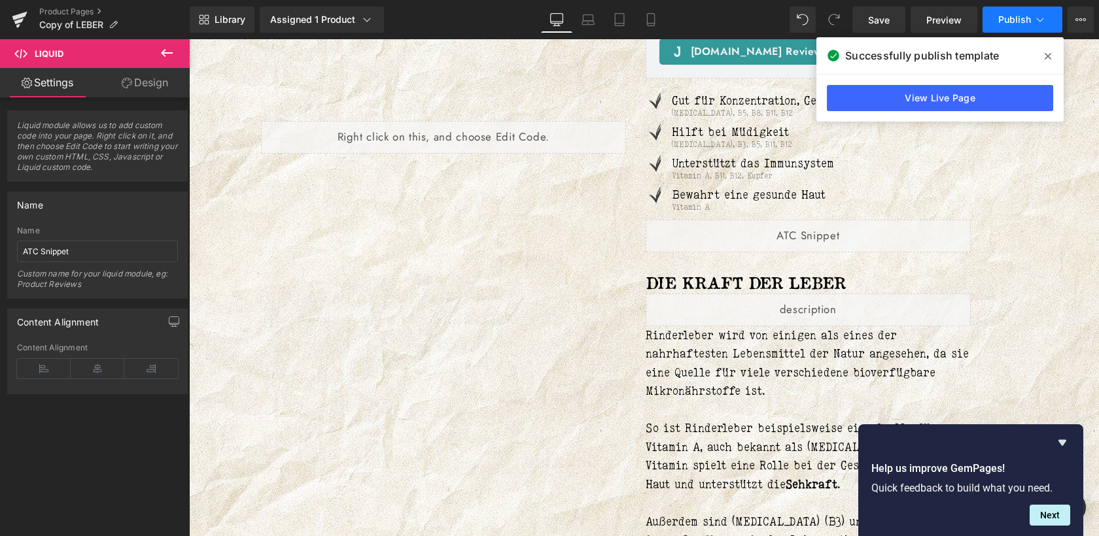
click at [1018, 22] on span "Publish" at bounding box center [1014, 19] width 33 height 10
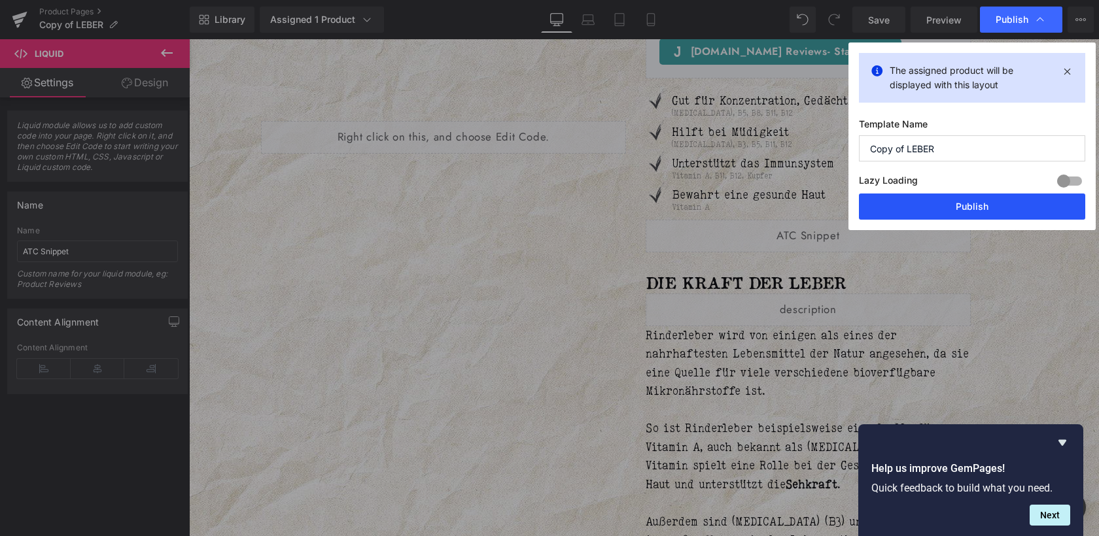
click at [976, 213] on button "Publish" at bounding box center [972, 207] width 226 height 26
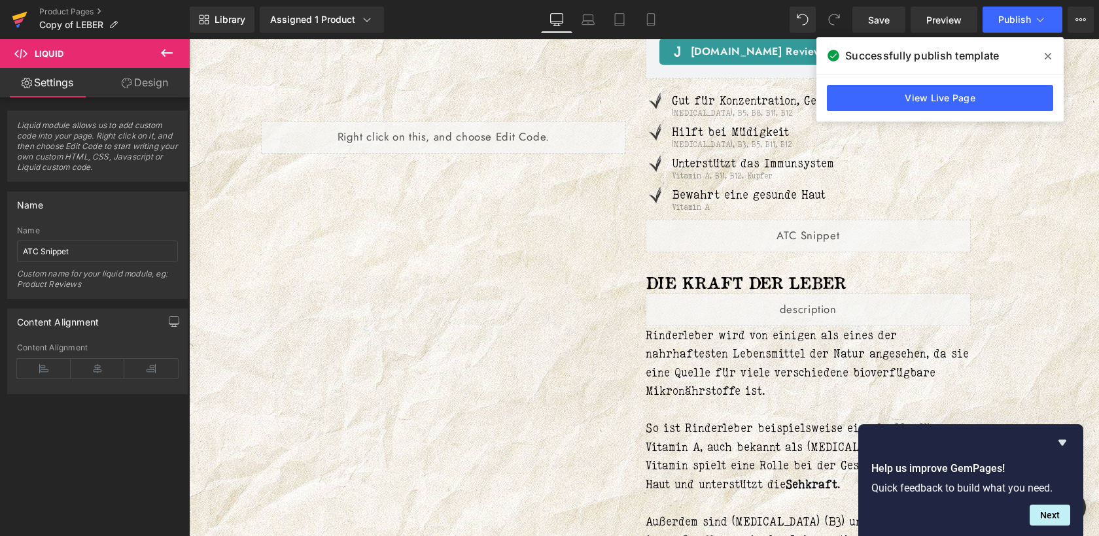
click at [21, 18] on icon at bounding box center [19, 16] width 15 height 9
